Goal: Task Accomplishment & Management: Manage account settings

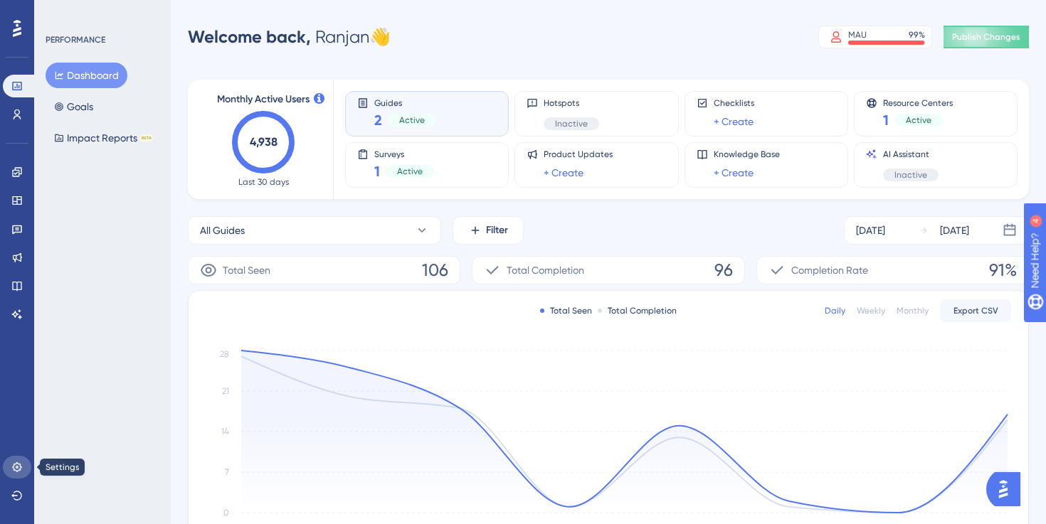
click at [21, 474] on link at bounding box center [17, 467] width 28 height 23
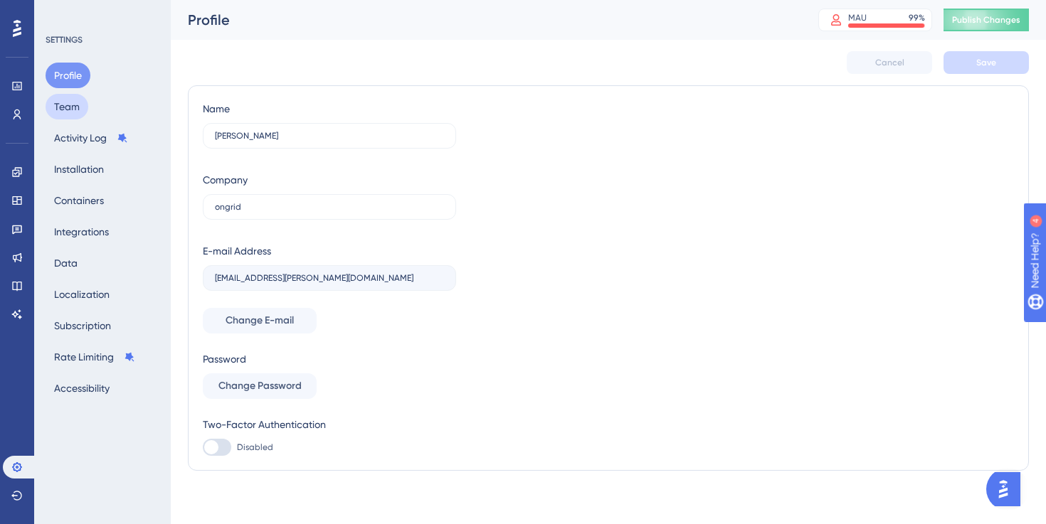
click at [68, 105] on button "Team" at bounding box center [67, 107] width 43 height 26
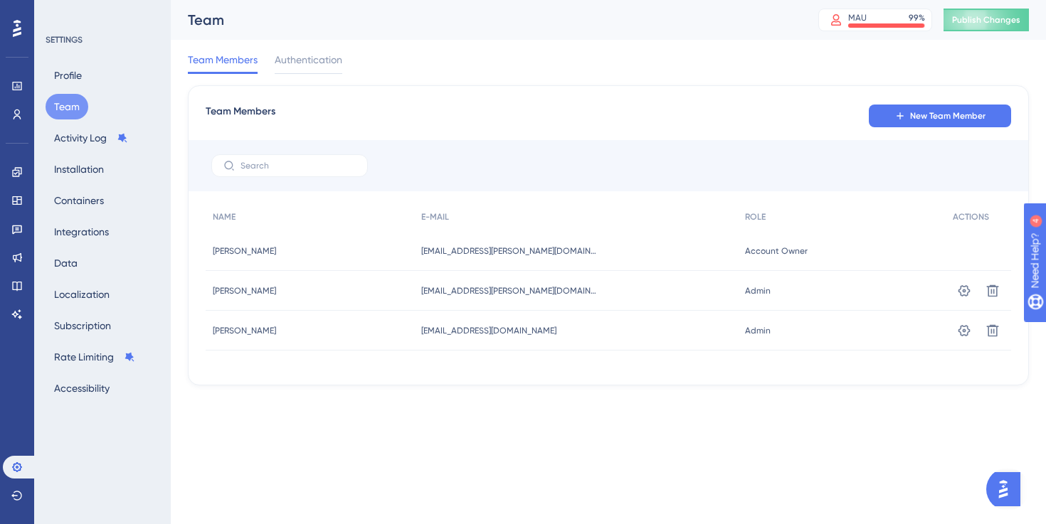
click at [763, 294] on div "Admin Admin" at bounding box center [842, 291] width 208 height 40
click at [962, 290] on icon at bounding box center [964, 291] width 14 height 14
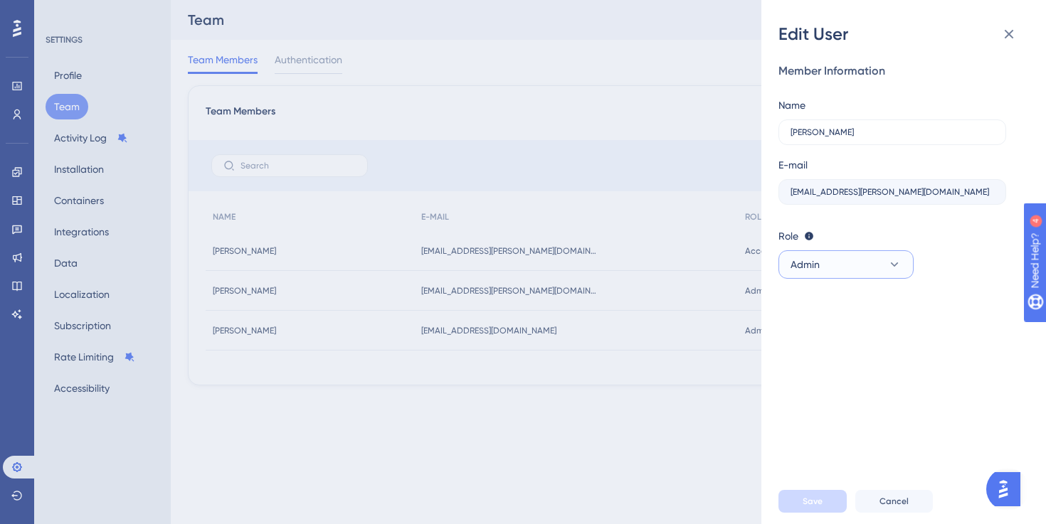
click at [856, 265] on button "Admin" at bounding box center [845, 264] width 135 height 28
click at [898, 503] on span "Cancel" at bounding box center [893, 501] width 29 height 11
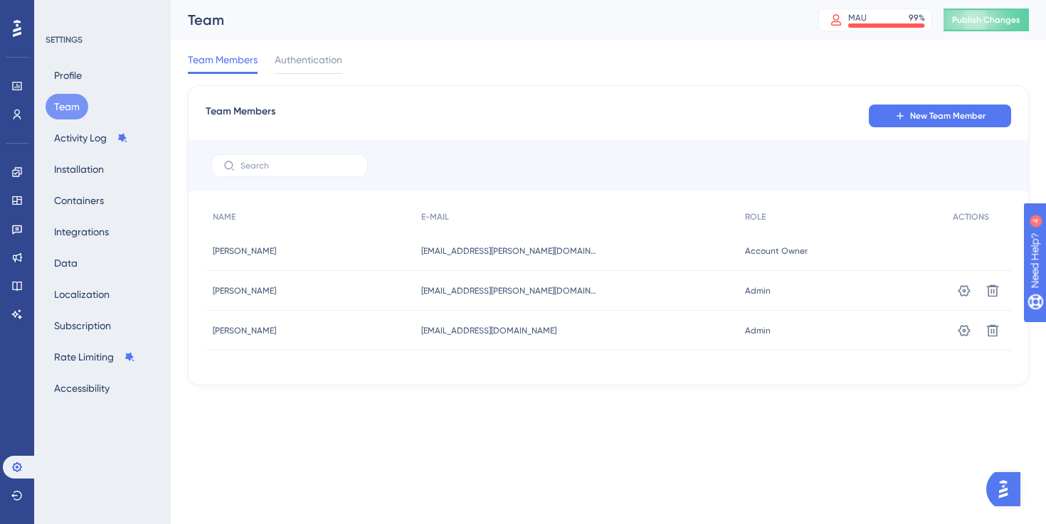
click at [762, 250] on span "Account Owner" at bounding box center [776, 250] width 63 height 11
click at [66, 76] on button "Profile" at bounding box center [68, 76] width 45 height 26
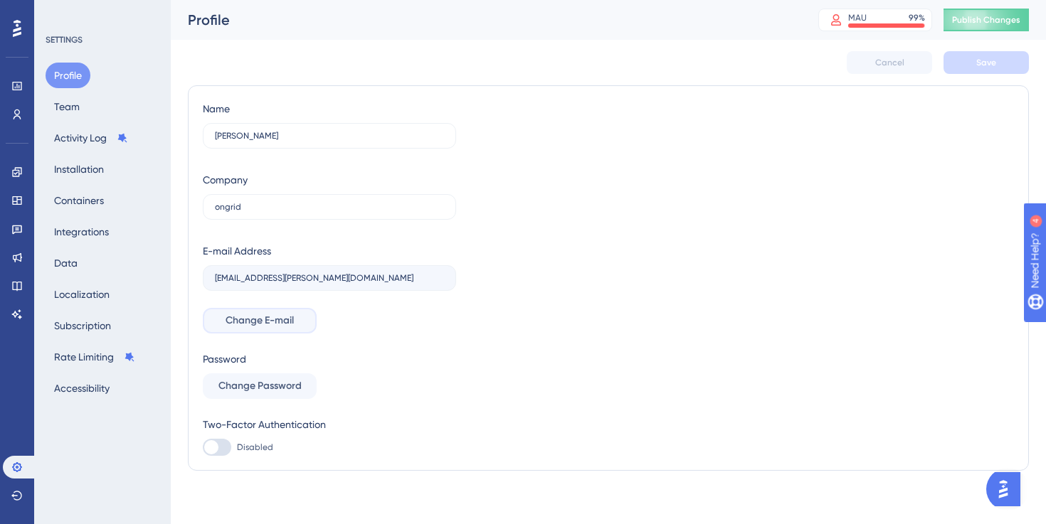
click at [286, 320] on span "Change E-mail" at bounding box center [259, 320] width 68 height 17
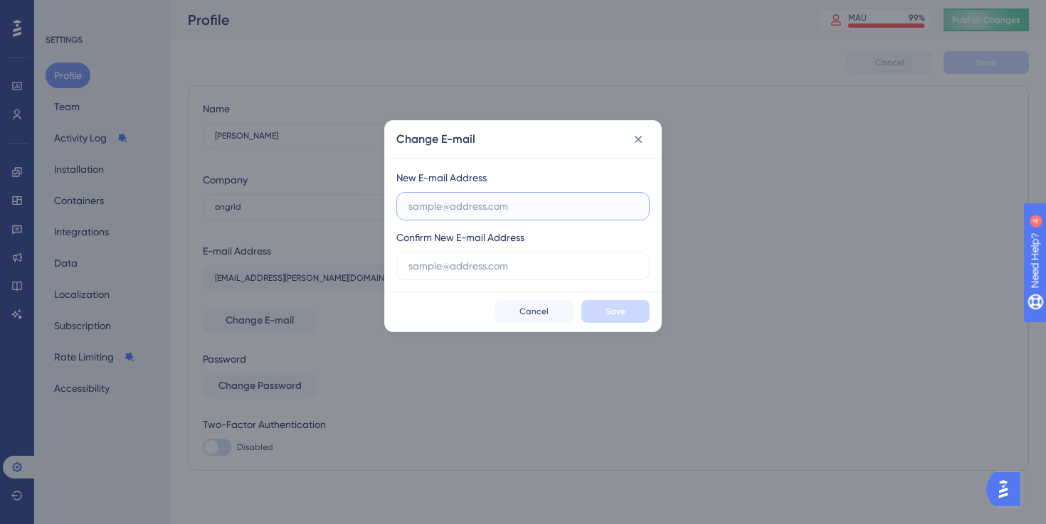
paste input "[PERSON_NAME][EMAIL_ADDRESS][DOMAIN_NAME]"
type input "[PERSON_NAME][EMAIL_ADDRESS][DOMAIN_NAME]"
click at [477, 266] on input "text" at bounding box center [522, 266] width 229 height 16
paste input "[PERSON_NAME][EMAIL_ADDRESS][DOMAIN_NAME]"
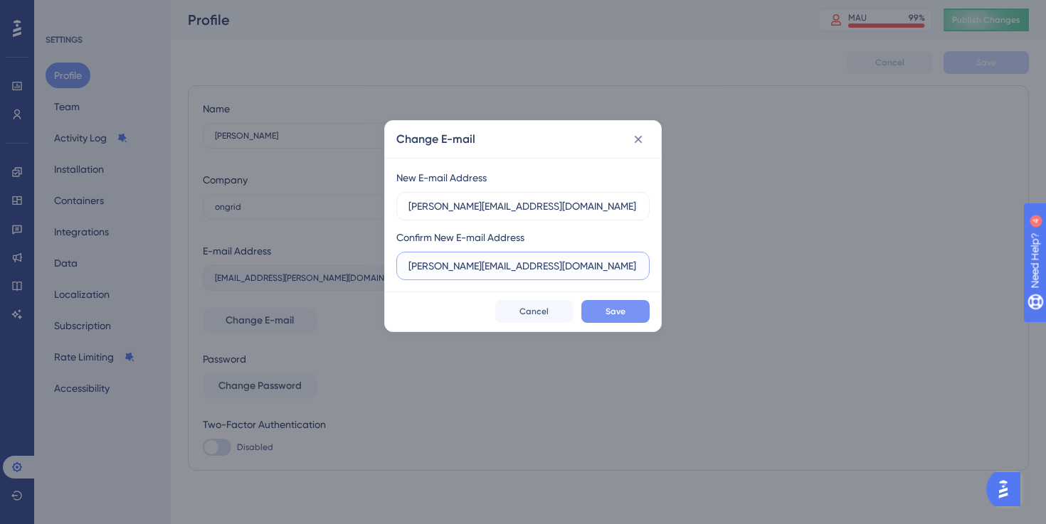
type input "[PERSON_NAME][EMAIL_ADDRESS][DOMAIN_NAME]"
click at [605, 309] on span "Save" at bounding box center [615, 311] width 20 height 11
click at [533, 210] on input "[PERSON_NAME][EMAIL_ADDRESS][DOMAIN_NAME]" at bounding box center [522, 206] width 229 height 16
click at [553, 265] on input "[PERSON_NAME][EMAIL_ADDRESS][DOMAIN_NAME]" at bounding box center [522, 266] width 229 height 16
click at [620, 309] on span "Save" at bounding box center [615, 311] width 20 height 11
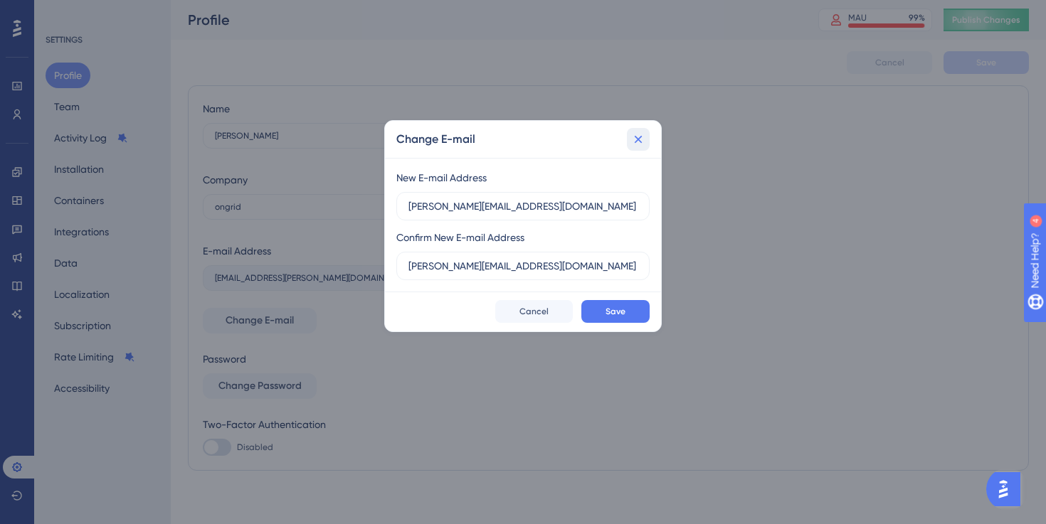
click at [639, 142] on icon at bounding box center [638, 139] width 14 height 14
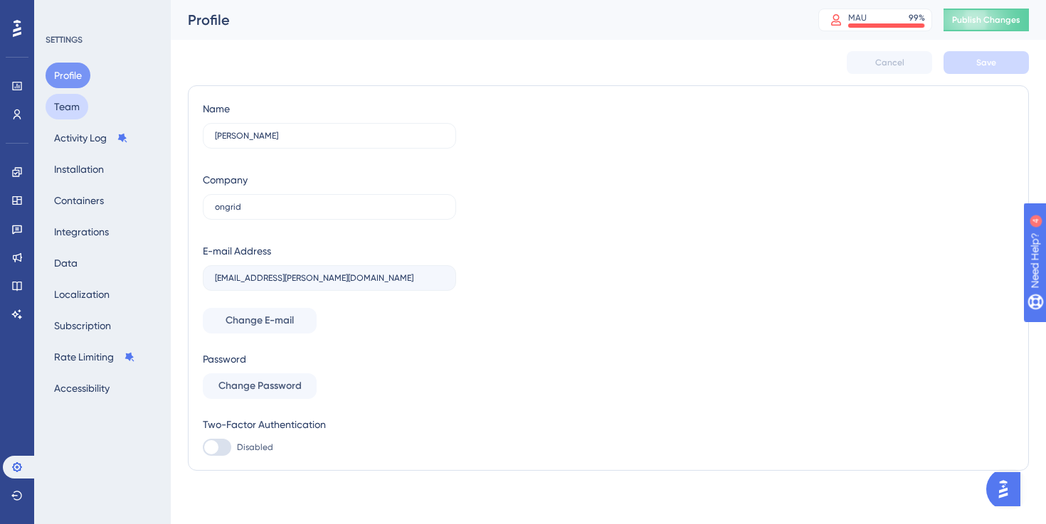
click at [77, 106] on button "Team" at bounding box center [67, 107] width 43 height 26
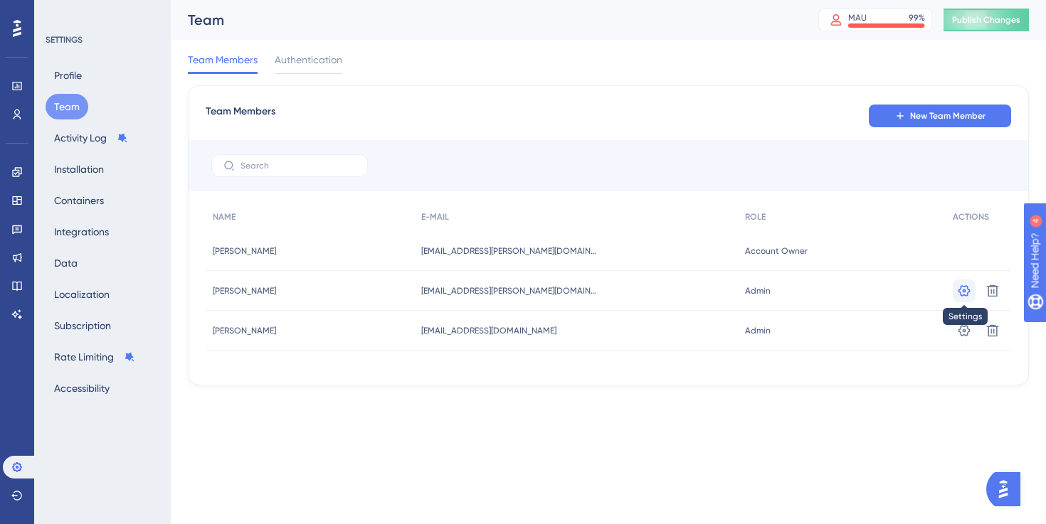
click at [957, 299] on button at bounding box center [963, 291] width 23 height 23
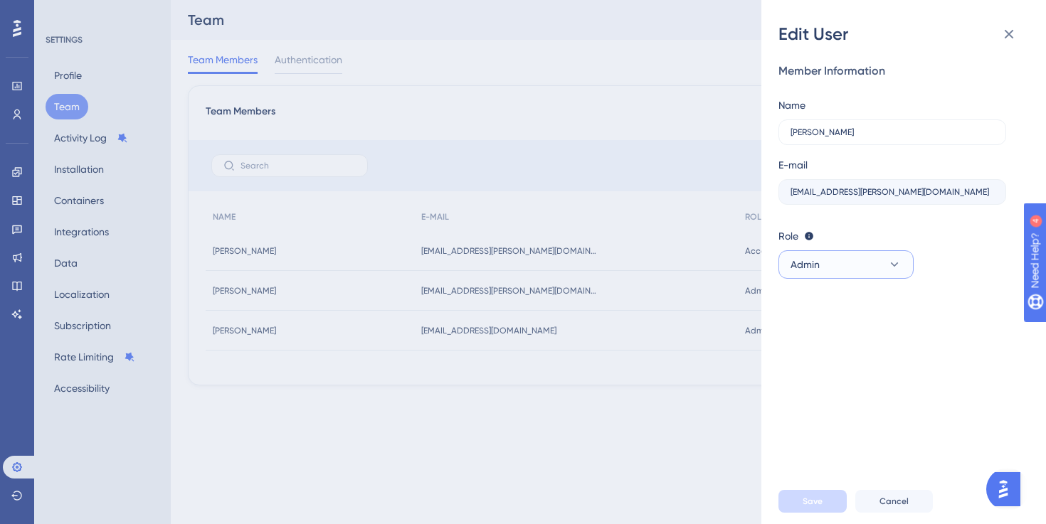
click at [843, 255] on button "Admin" at bounding box center [845, 264] width 135 height 28
click at [901, 501] on span "Cancel" at bounding box center [893, 501] width 29 height 11
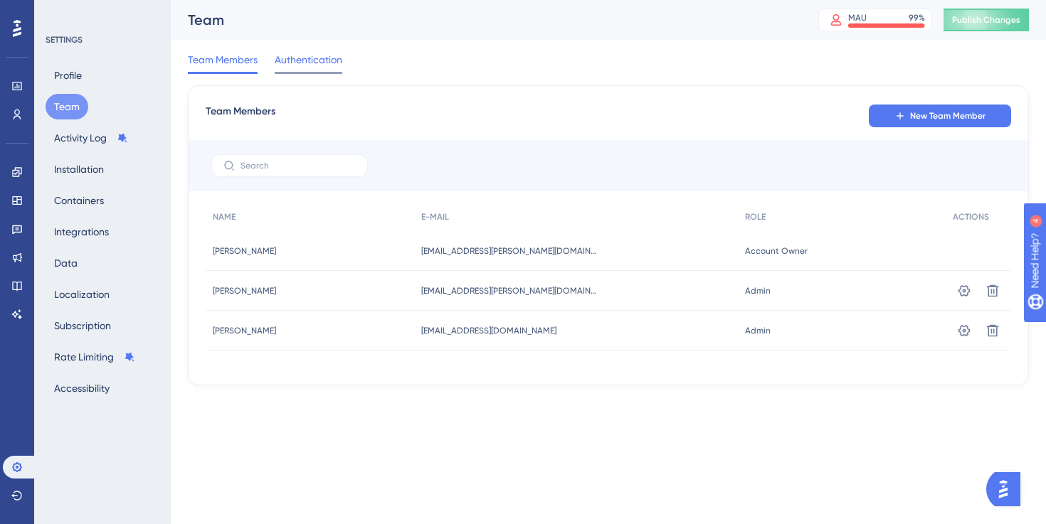
click at [302, 61] on span "Authentication" at bounding box center [309, 59] width 68 height 17
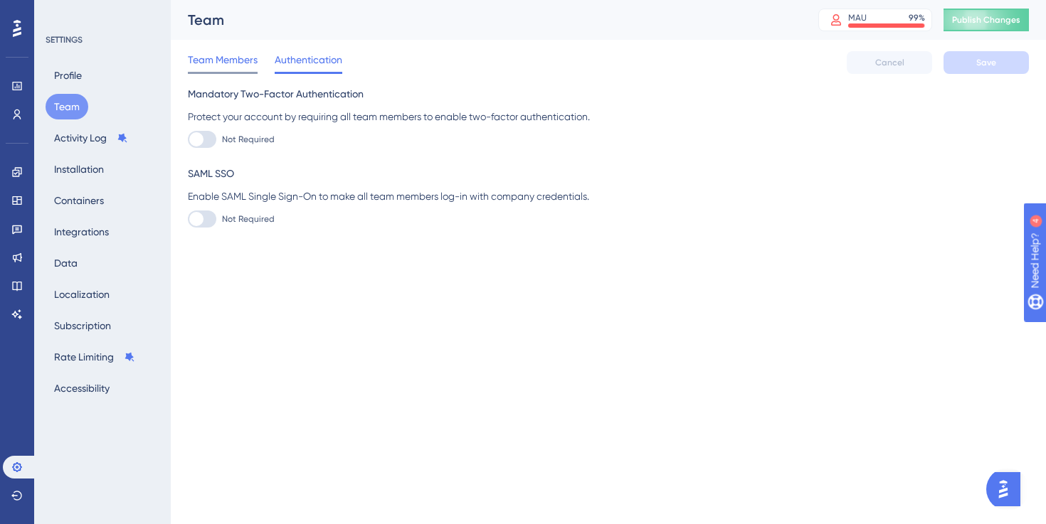
click at [232, 59] on span "Team Members" at bounding box center [223, 59] width 70 height 17
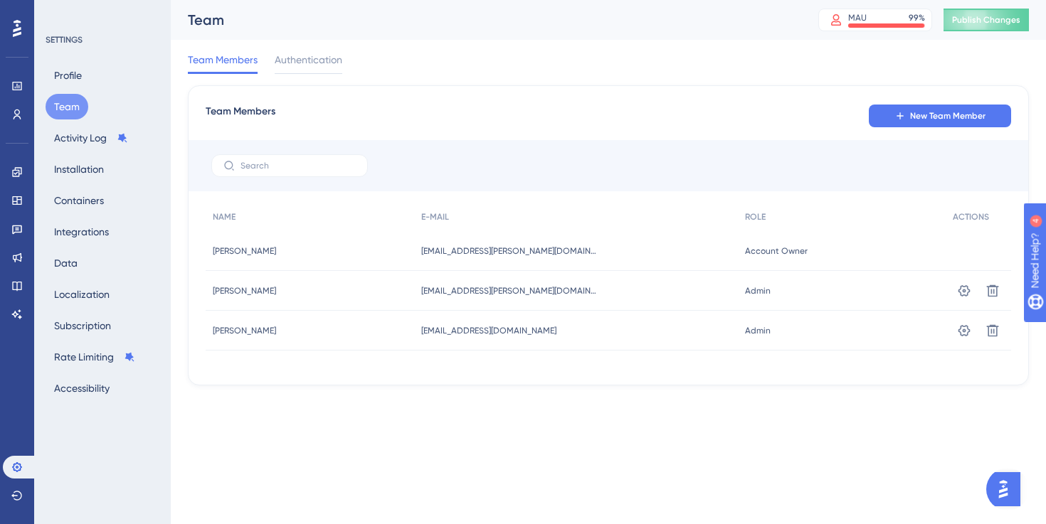
click at [253, 247] on span "[PERSON_NAME]" at bounding box center [244, 250] width 63 height 11
click at [753, 256] on div "Account Owner Account Owner" at bounding box center [842, 251] width 208 height 40
click at [66, 73] on button "Profile" at bounding box center [68, 76] width 45 height 26
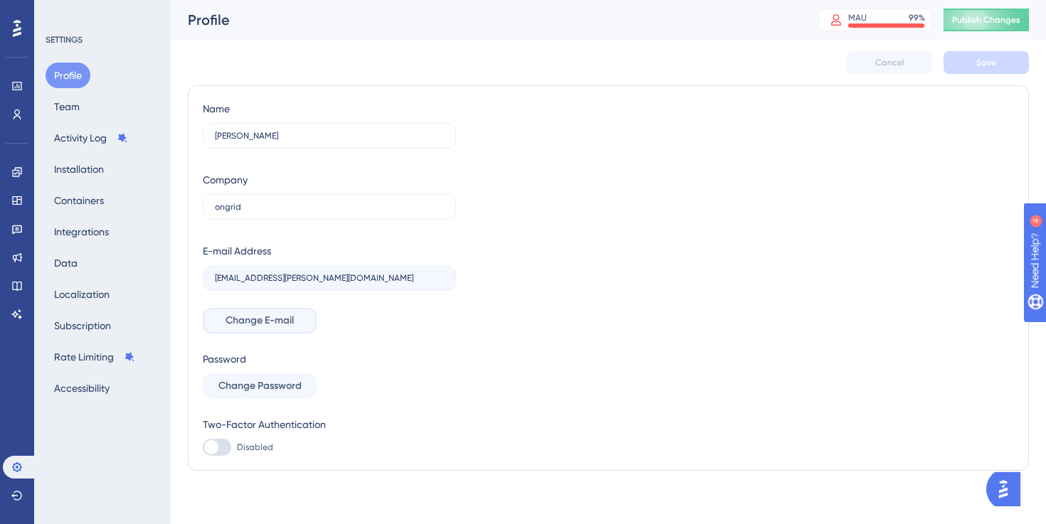
click at [280, 329] on button "Change E-mail" at bounding box center [260, 321] width 114 height 26
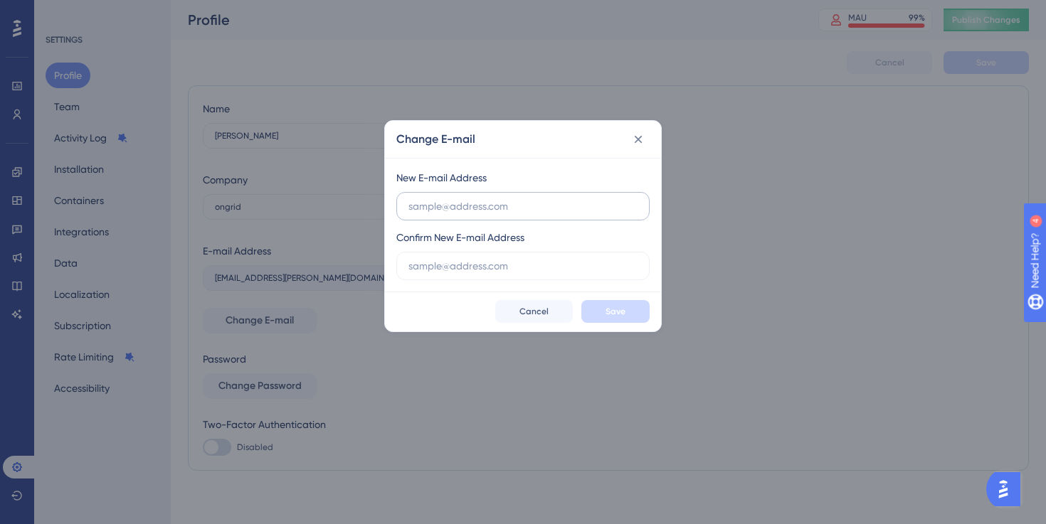
click at [517, 202] on input "text" at bounding box center [522, 206] width 229 height 16
type input "[PERSON_NAME][EMAIL_ADDRESS][DOMAIN_NAME]"
click at [460, 272] on input "text" at bounding box center [522, 266] width 229 height 16
paste input "[PERSON_NAME][EMAIL_ADDRESS][DOMAIN_NAME]"
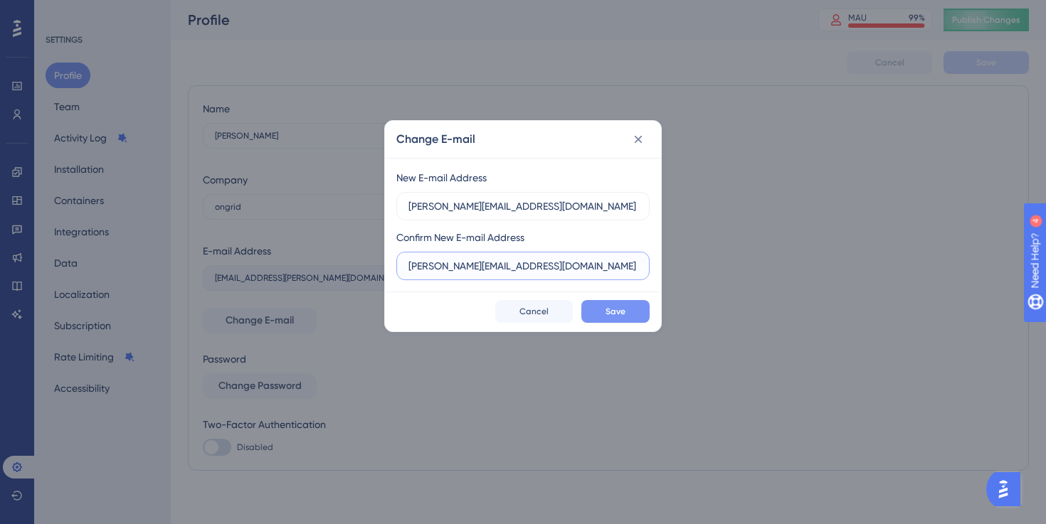
type input "[PERSON_NAME][EMAIL_ADDRESS][DOMAIN_NAME]"
click at [611, 306] on span "Save" at bounding box center [615, 311] width 20 height 11
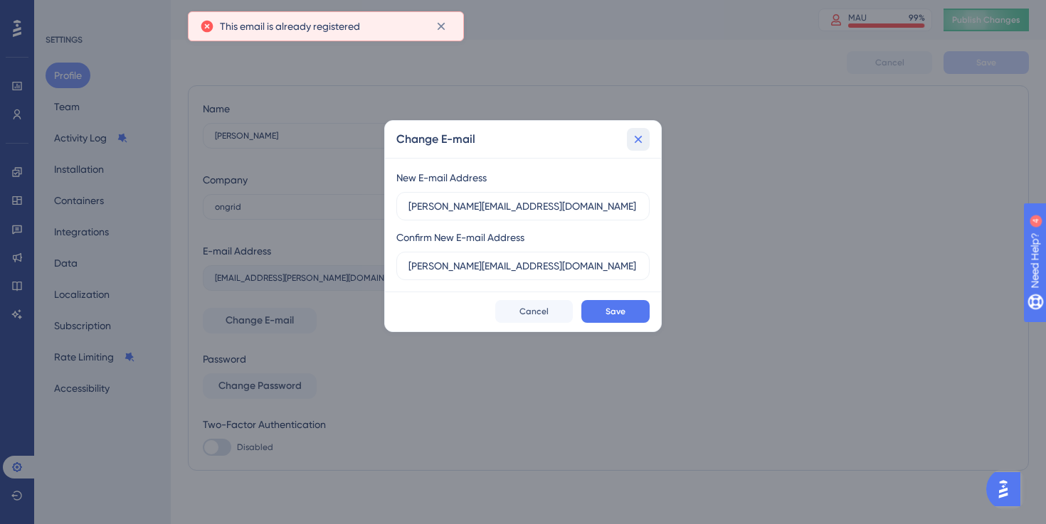
click at [639, 136] on icon at bounding box center [638, 139] width 14 height 14
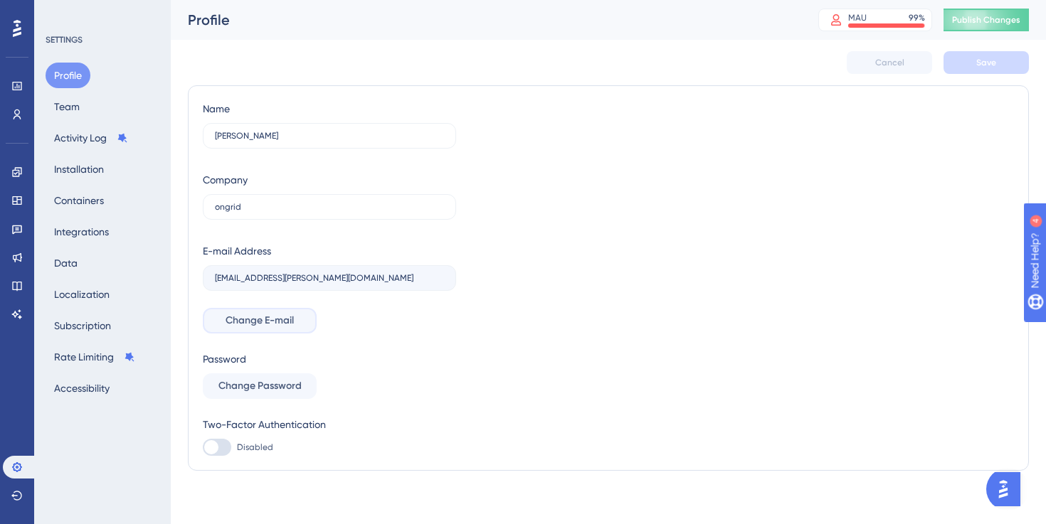
click at [275, 309] on button "Change E-mail" at bounding box center [260, 321] width 114 height 26
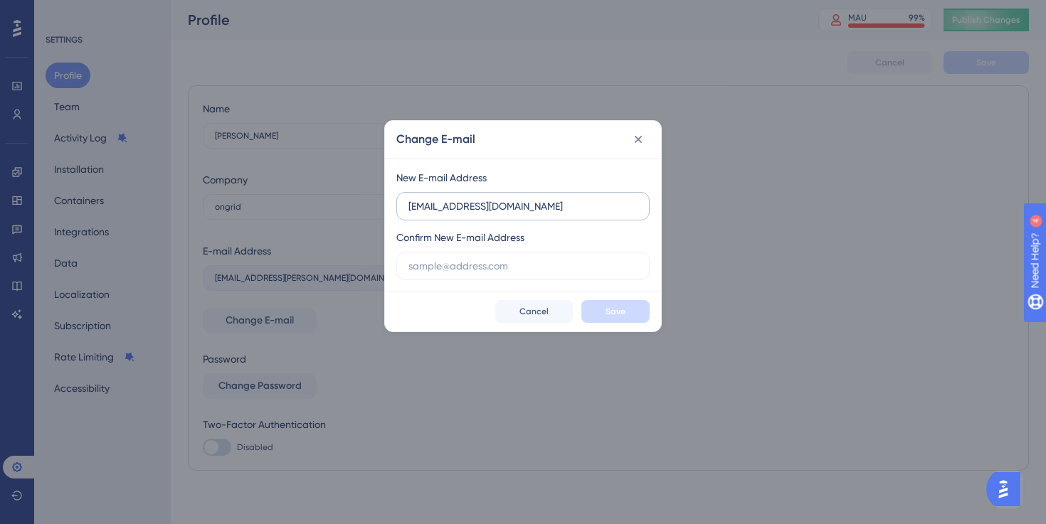
type input "[EMAIL_ADDRESS][DOMAIN_NAME]"
click at [473, 204] on input "[EMAIL_ADDRESS][DOMAIN_NAME]" at bounding box center [522, 206] width 229 height 16
click at [475, 263] on input "text" at bounding box center [522, 266] width 229 height 16
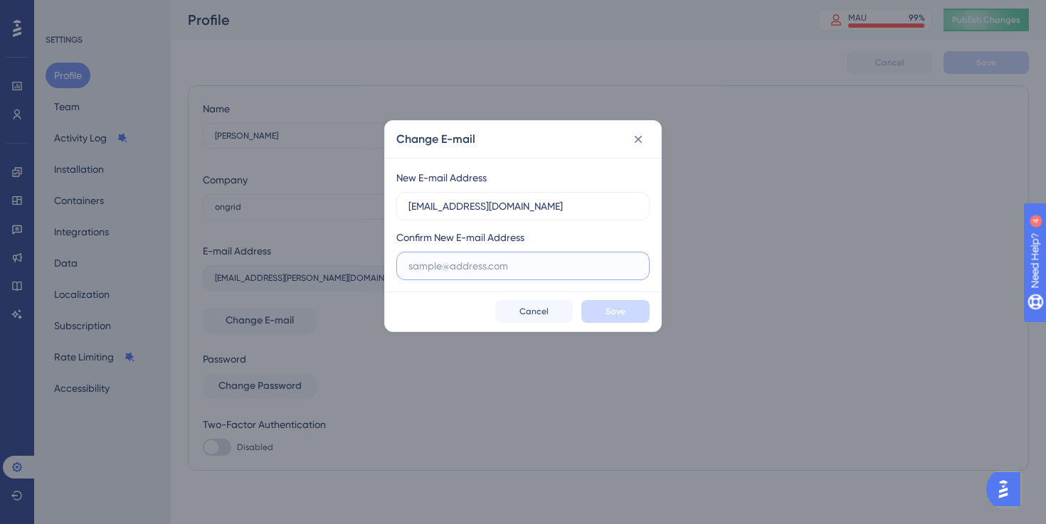
paste input "[EMAIL_ADDRESS][DOMAIN_NAME]"
type input "[EMAIL_ADDRESS][DOMAIN_NAME]"
click at [619, 325] on div "Save Cancel" at bounding box center [523, 312] width 276 height 40
click at [619, 316] on span "Save" at bounding box center [615, 311] width 20 height 11
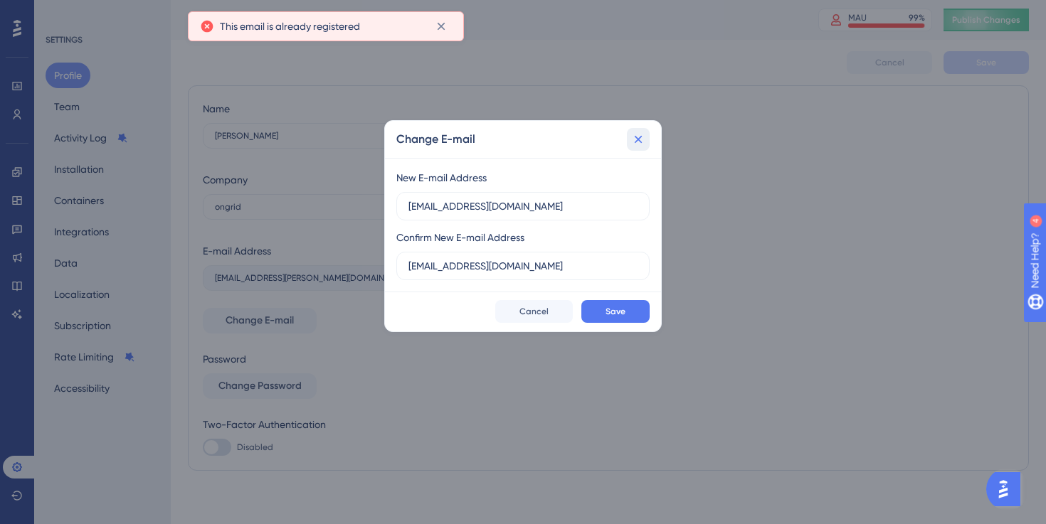
click at [644, 137] on icon at bounding box center [638, 139] width 14 height 14
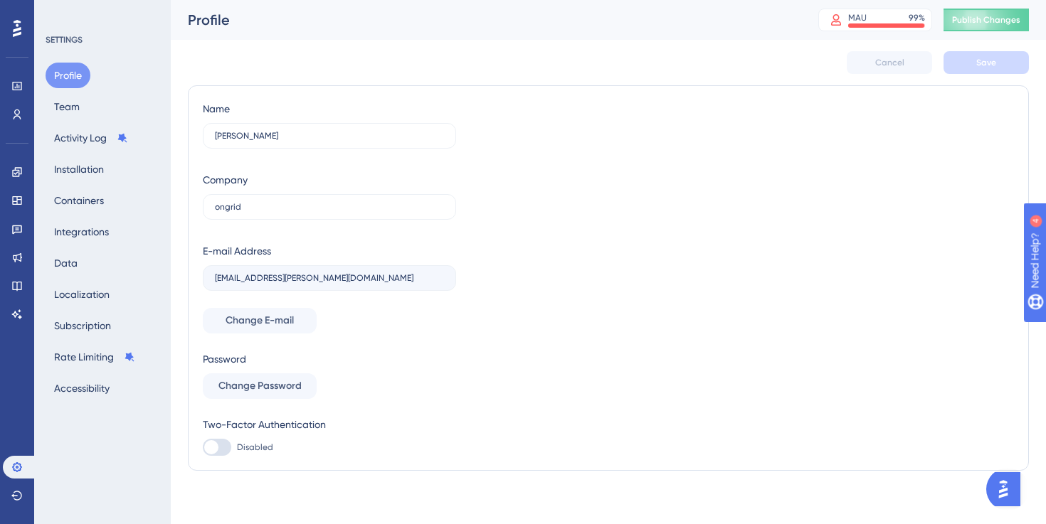
scroll to position [4, 0]
